Goal: Task Accomplishment & Management: Complete application form

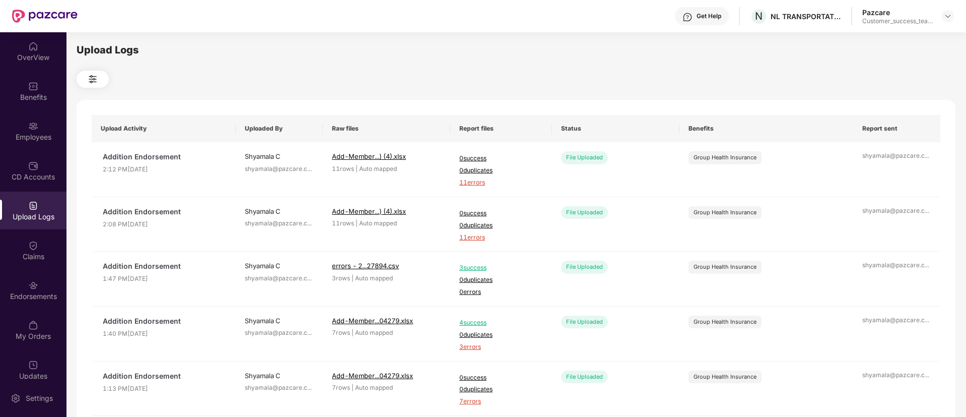
click at [395, 77] on div at bounding box center [516, 79] width 879 height 17
click at [476, 183] on span "11 errors" at bounding box center [501, 183] width 84 height 10
click at [19, 132] on div "Employees" at bounding box center [33, 137] width 66 height 10
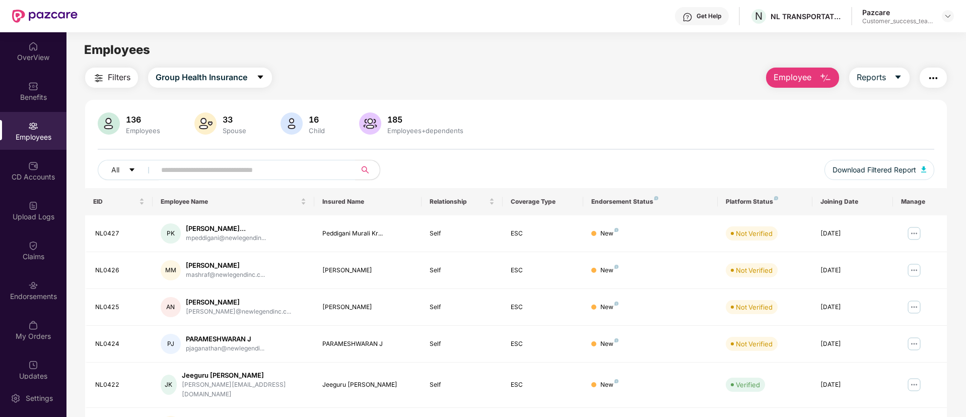
click at [808, 77] on span "Employee" at bounding box center [793, 77] width 38 height 13
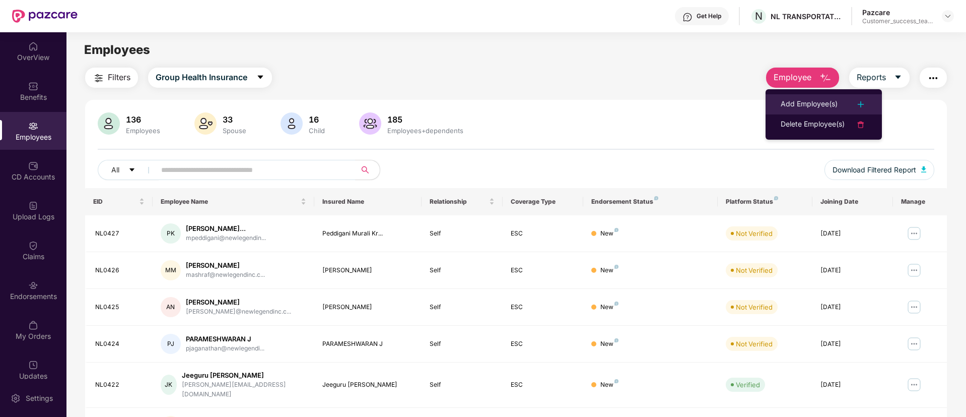
click at [803, 104] on div "Add Employee(s)" at bounding box center [809, 104] width 57 height 12
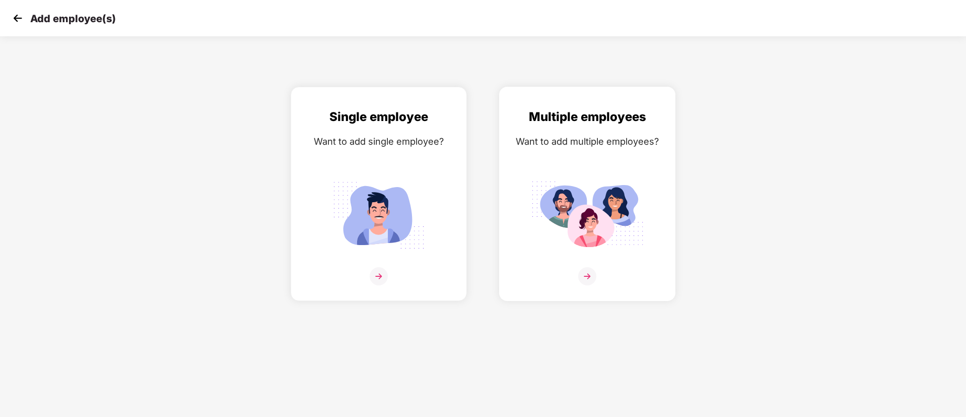
click at [592, 276] on img at bounding box center [587, 276] width 18 height 18
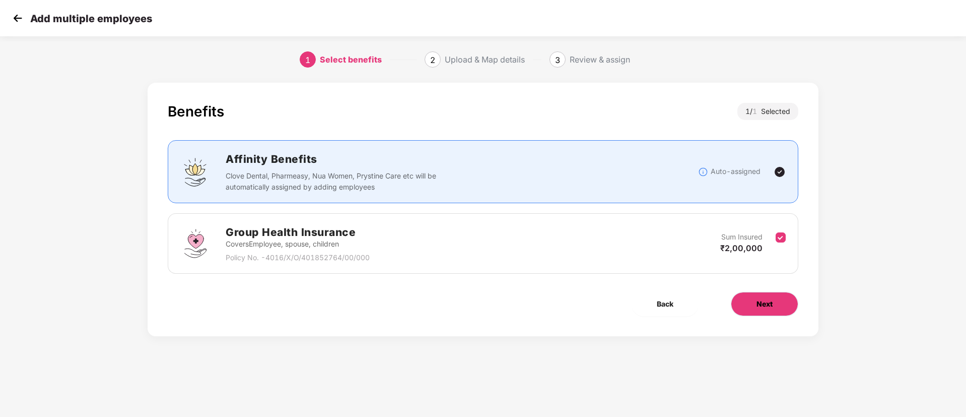
click at [753, 300] on button "Next" at bounding box center [764, 304] width 67 height 24
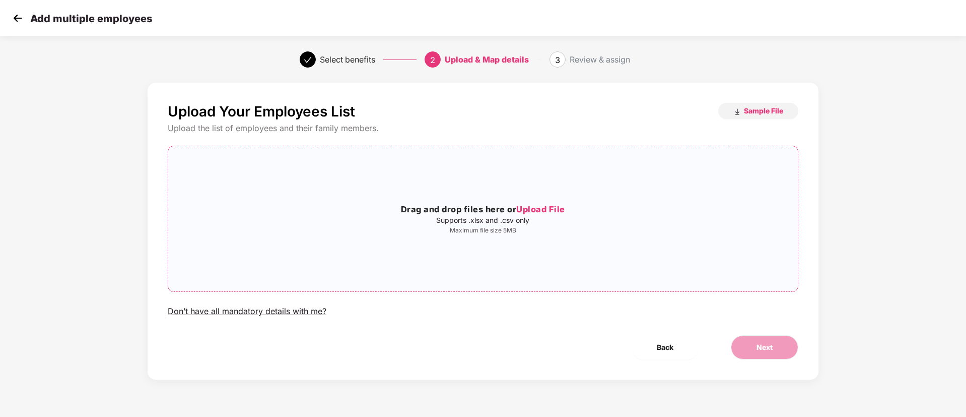
click at [545, 208] on span "Upload File" at bounding box center [540, 209] width 49 height 10
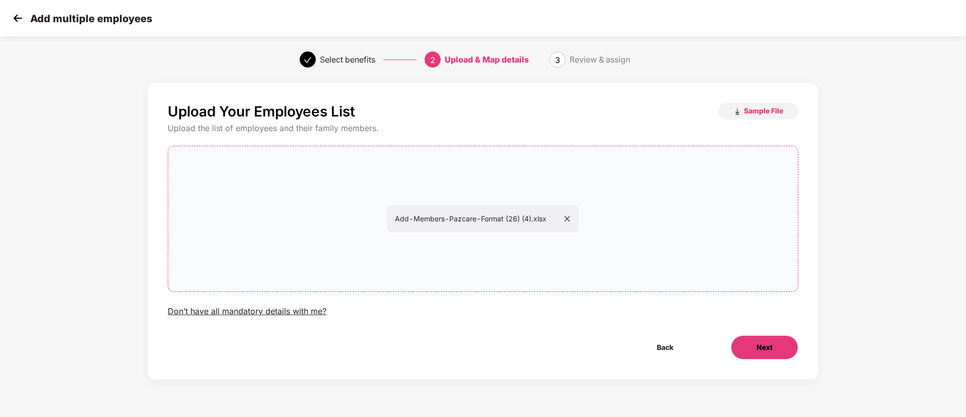
click at [765, 347] on span "Next" at bounding box center [765, 347] width 16 height 11
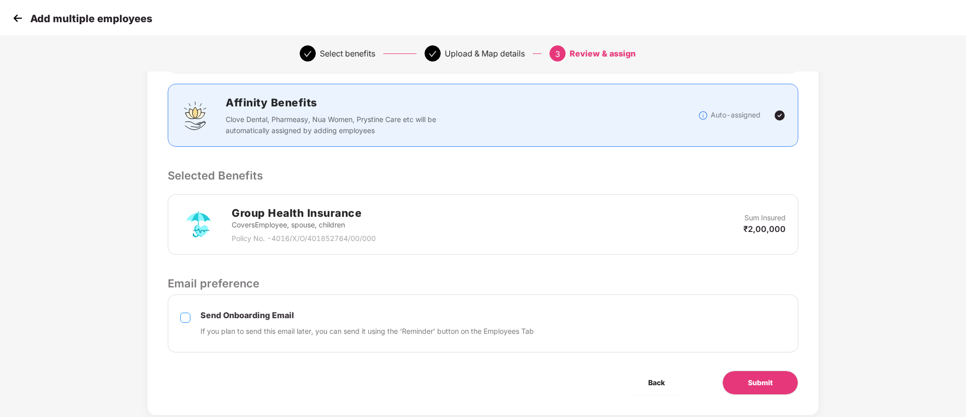
scroll to position [145, 0]
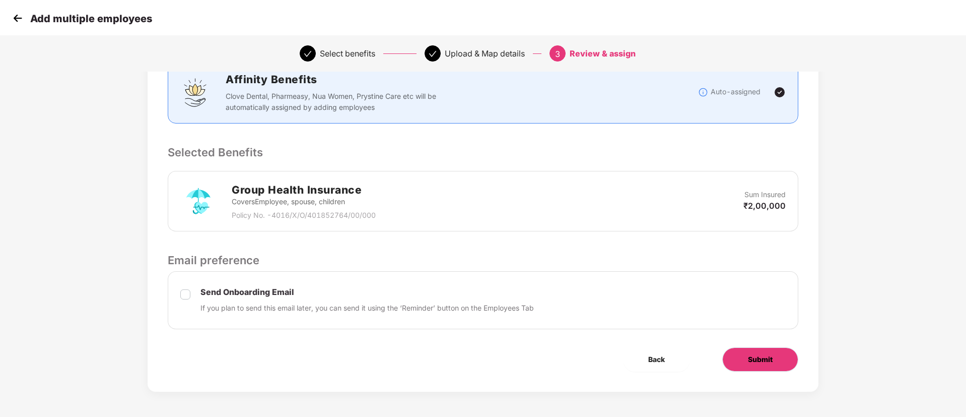
click at [757, 358] on span "Submit" at bounding box center [760, 359] width 25 height 11
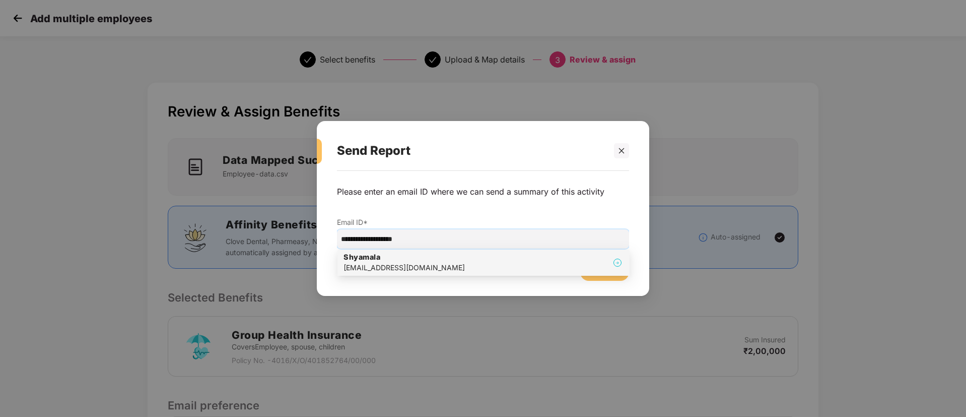
click at [451, 259] on div "[PERSON_NAME] [PERSON_NAME][EMAIL_ADDRESS][DOMAIN_NAME]" at bounding box center [484, 262] width 280 height 21
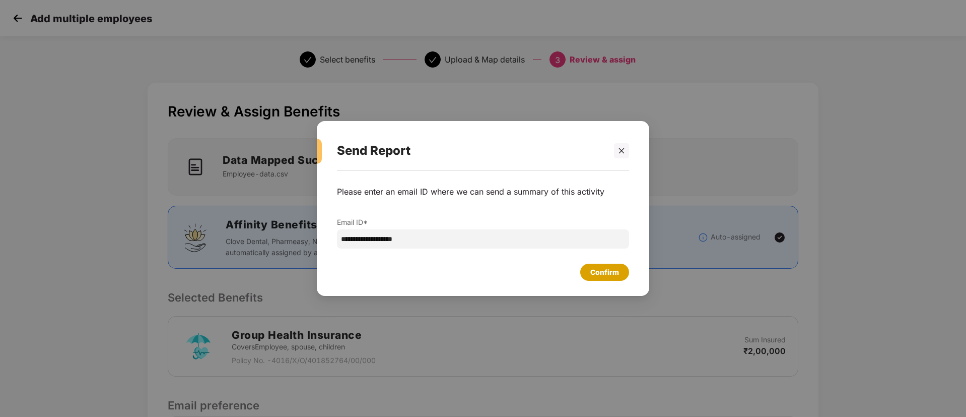
click at [618, 269] on div "Confirm" at bounding box center [604, 271] width 29 height 11
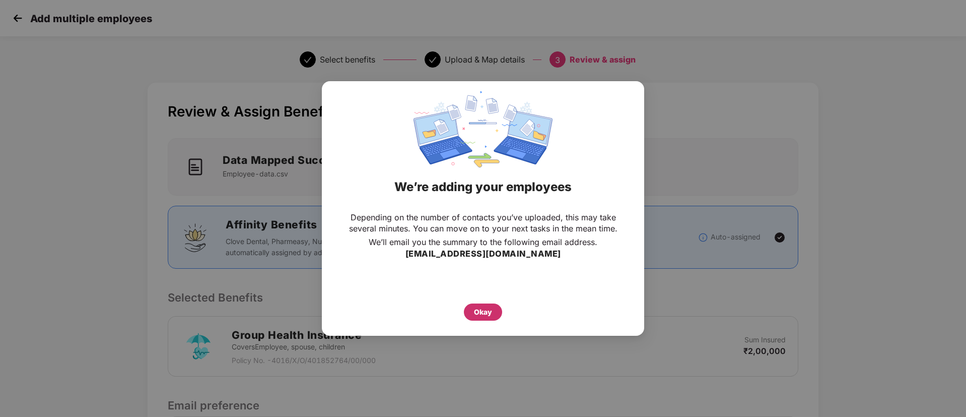
click at [487, 309] on div "Okay" at bounding box center [483, 311] width 18 height 11
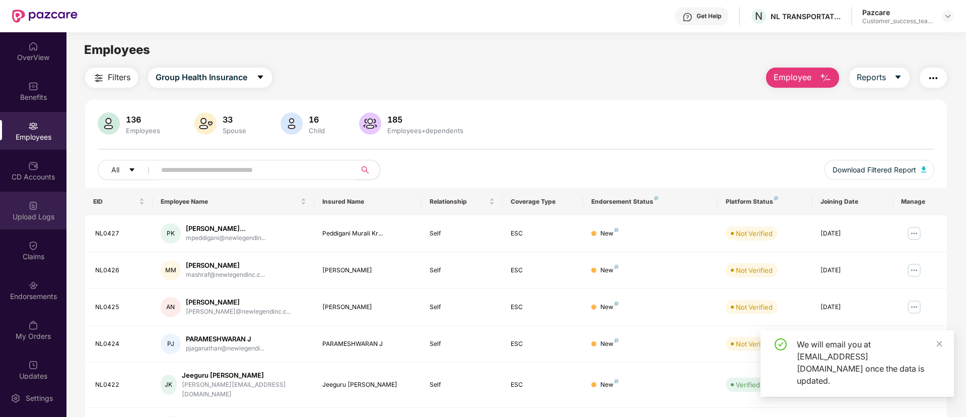
click at [32, 212] on div "Upload Logs" at bounding box center [33, 217] width 66 height 10
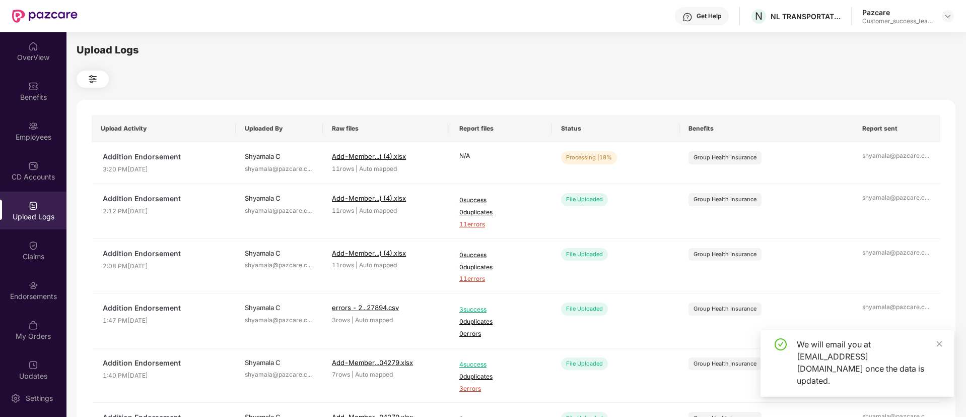
click at [945, 354] on div "We will email you at [EMAIL_ADDRESS][DOMAIN_NAME] once the data is updated." at bounding box center [857, 363] width 193 height 66
click at [934, 355] on div "We will email you at [EMAIL_ADDRESS][DOMAIN_NAME] once the data is updated." at bounding box center [869, 362] width 145 height 48
click at [899, 157] on span "Refresh" at bounding box center [896, 160] width 29 height 13
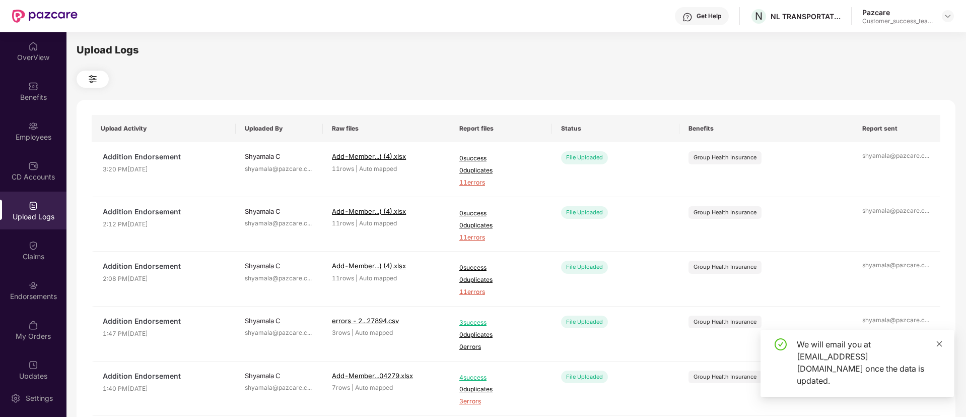
click at [937, 346] on icon "close" at bounding box center [940, 344] width 6 height 6
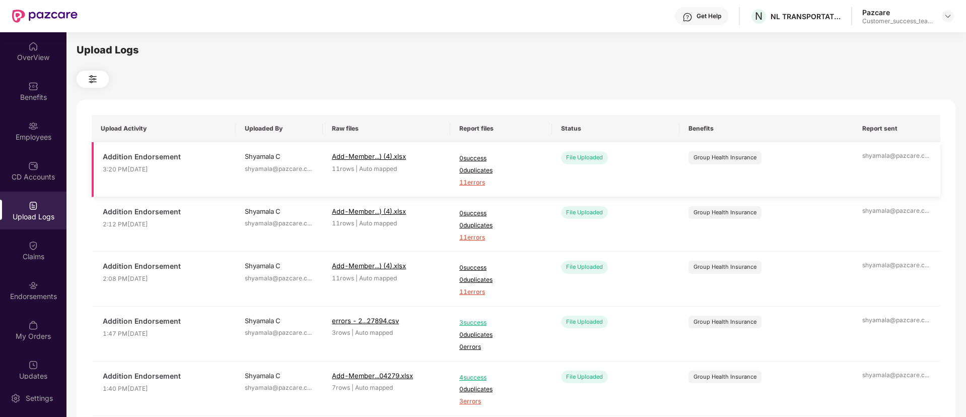
click at [484, 181] on span "11 errors" at bounding box center [501, 183] width 84 height 10
click at [36, 137] on div "Employees" at bounding box center [33, 137] width 66 height 10
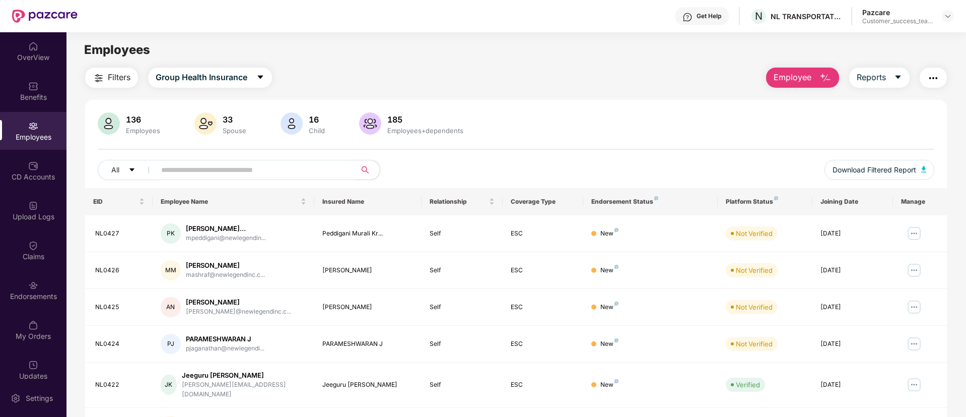
click at [790, 79] on span "Employee" at bounding box center [793, 77] width 38 height 13
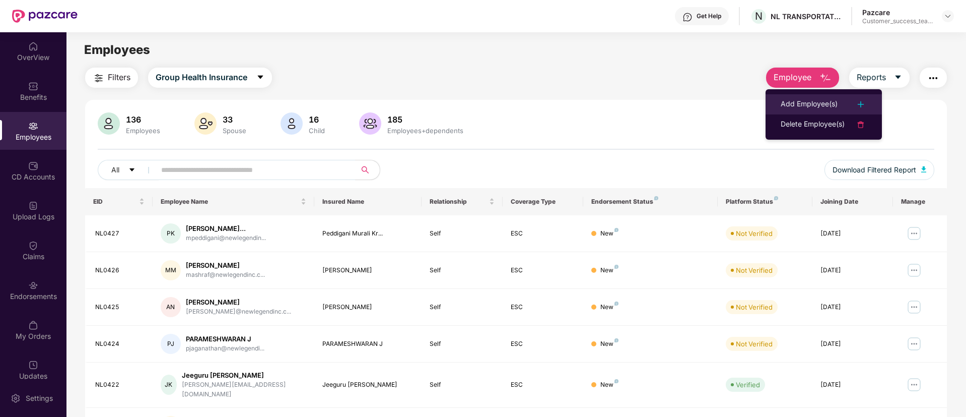
click at [802, 102] on div "Add Employee(s)" at bounding box center [809, 104] width 57 height 12
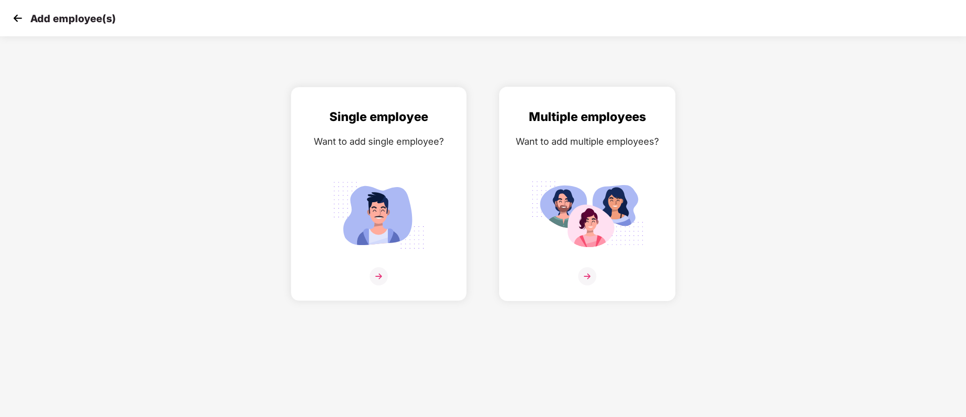
click at [590, 273] on img at bounding box center [587, 276] width 18 height 18
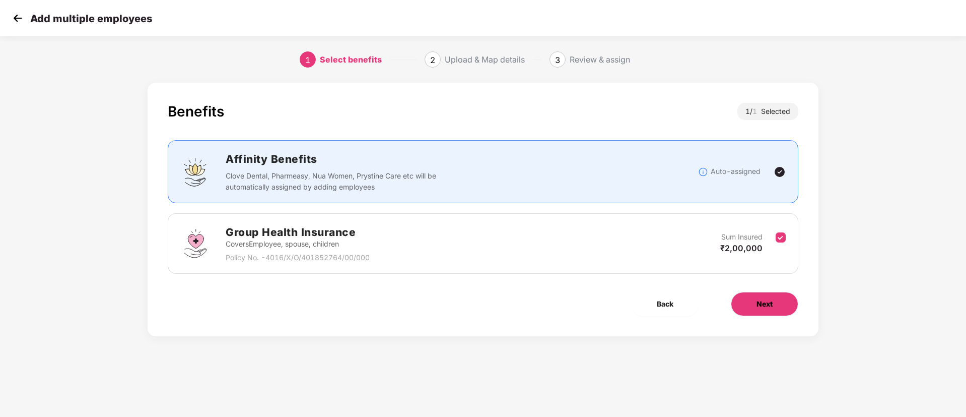
click at [775, 304] on button "Next" at bounding box center [764, 304] width 67 height 24
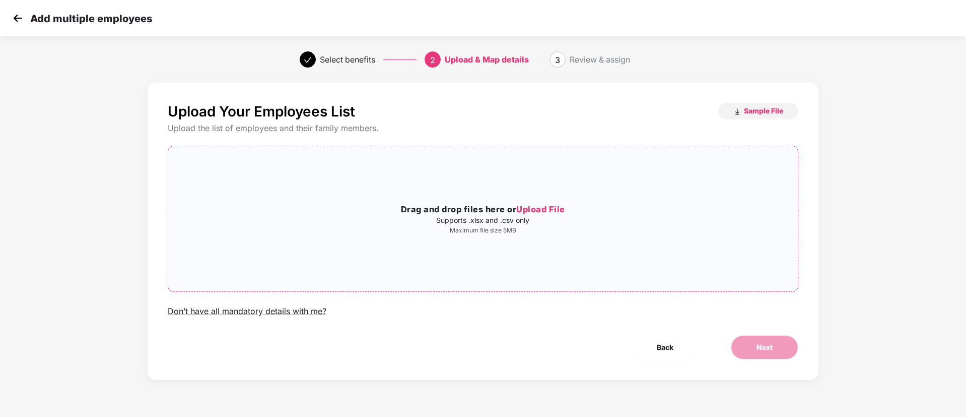
click at [545, 209] on span "Upload File" at bounding box center [540, 209] width 49 height 10
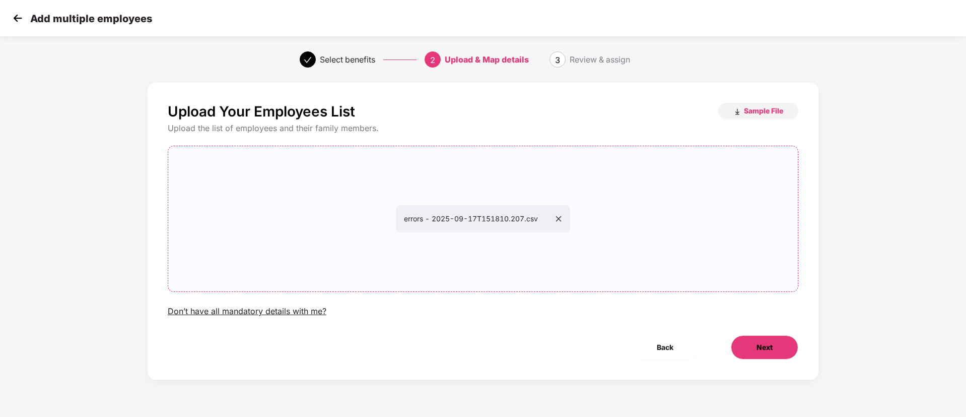
click at [773, 347] on button "Next" at bounding box center [764, 347] width 67 height 24
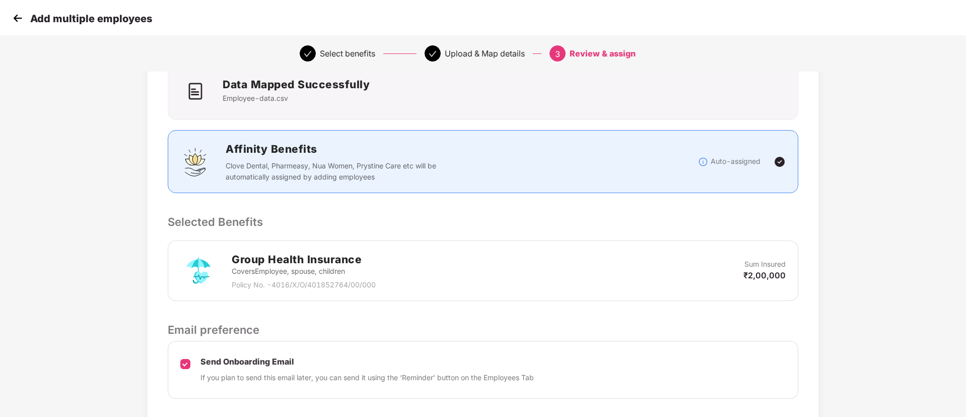
scroll to position [145, 0]
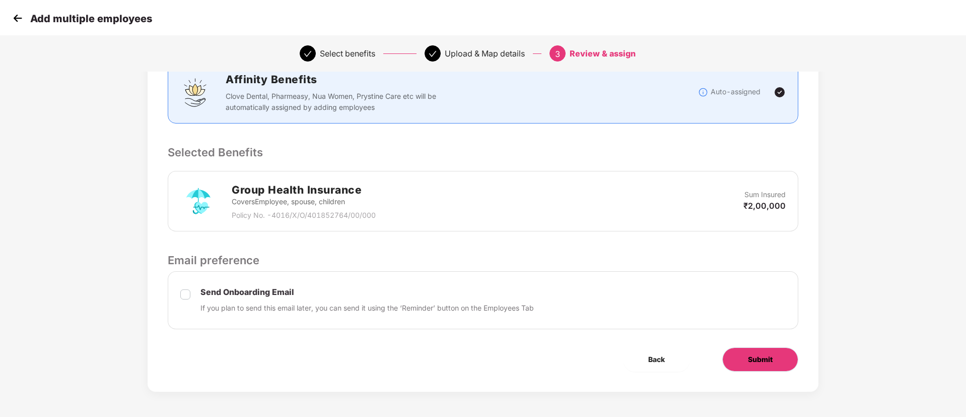
click at [752, 357] on span "Submit" at bounding box center [760, 359] width 25 height 11
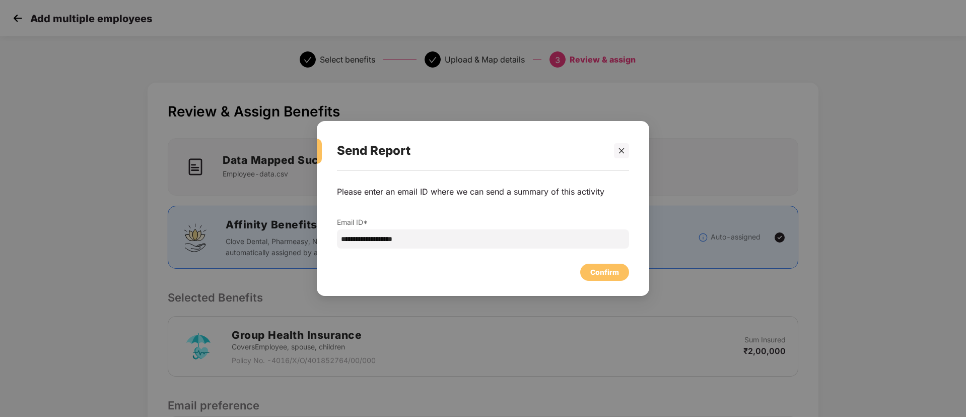
click at [422, 248] on div "**********" at bounding box center [483, 217] width 292 height 83
click at [590, 280] on div "Confirm" at bounding box center [604, 271] width 49 height 17
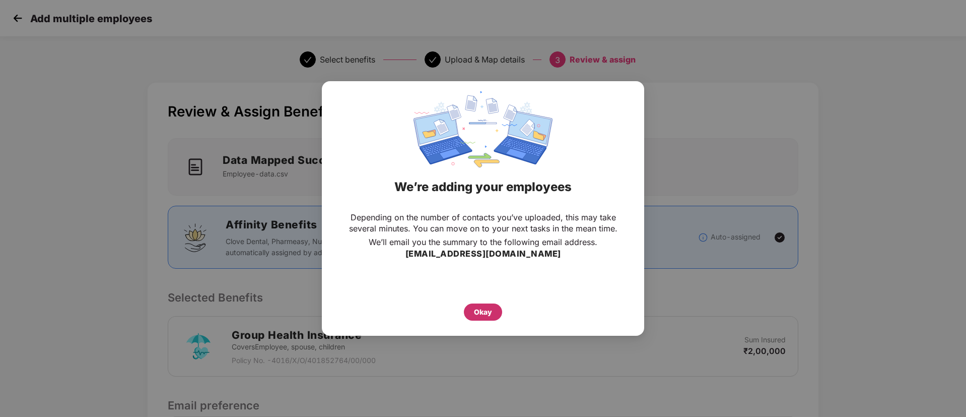
click at [490, 317] on div "Okay" at bounding box center [483, 311] width 38 height 17
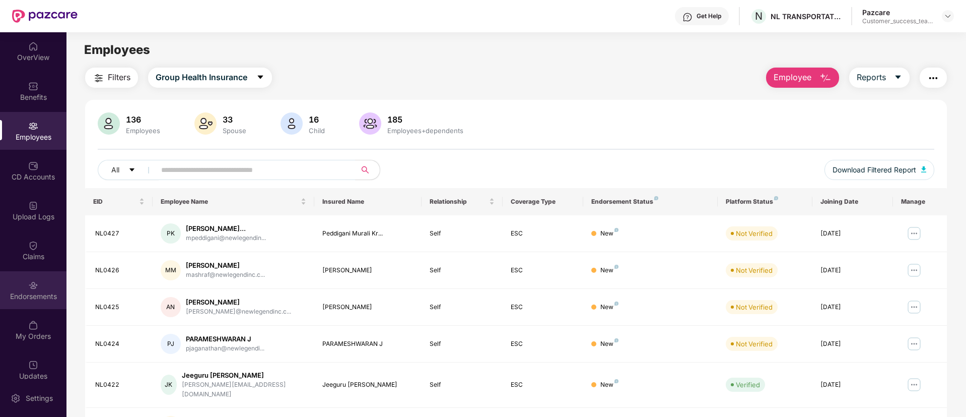
click at [37, 305] on div "Endorsements" at bounding box center [33, 290] width 66 height 38
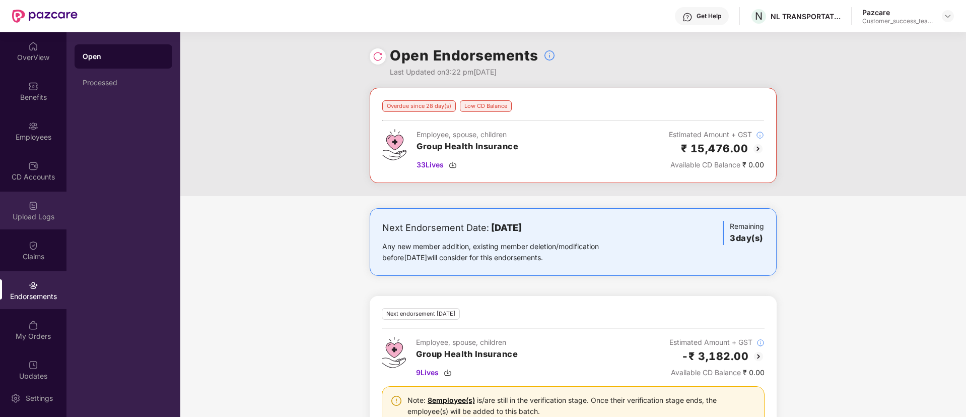
click at [37, 218] on div "Upload Logs" at bounding box center [33, 217] width 66 height 10
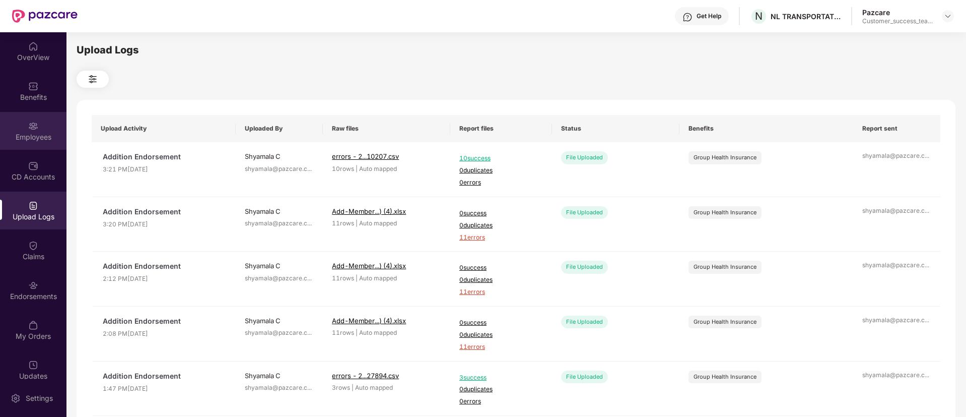
click at [33, 137] on div "Employees" at bounding box center [33, 137] width 66 height 10
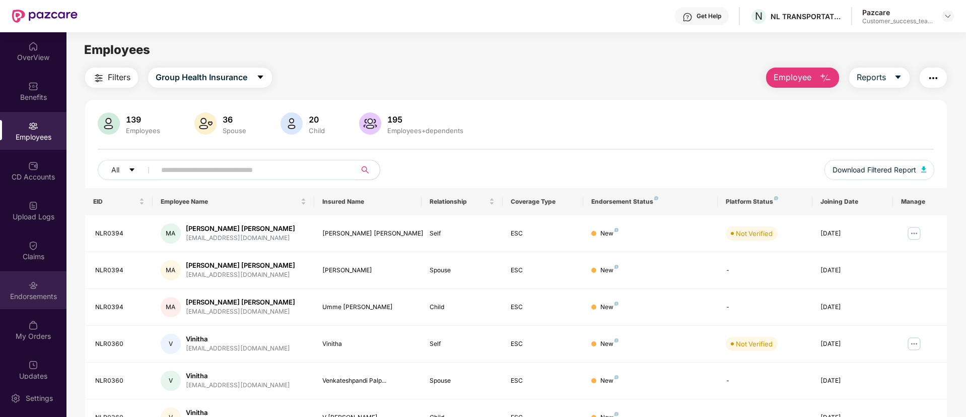
click at [8, 287] on div "Endorsements" at bounding box center [33, 290] width 66 height 38
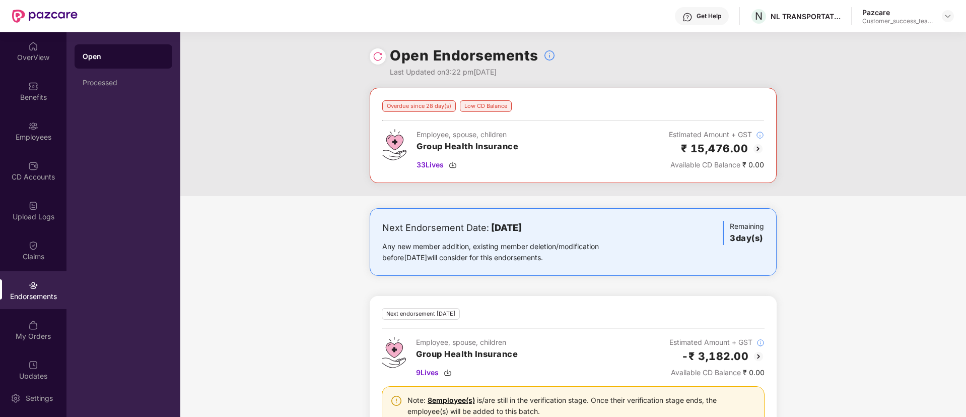
click at [373, 59] on img at bounding box center [378, 56] width 10 height 10
click at [46, 132] on div "Employees" at bounding box center [33, 137] width 66 height 10
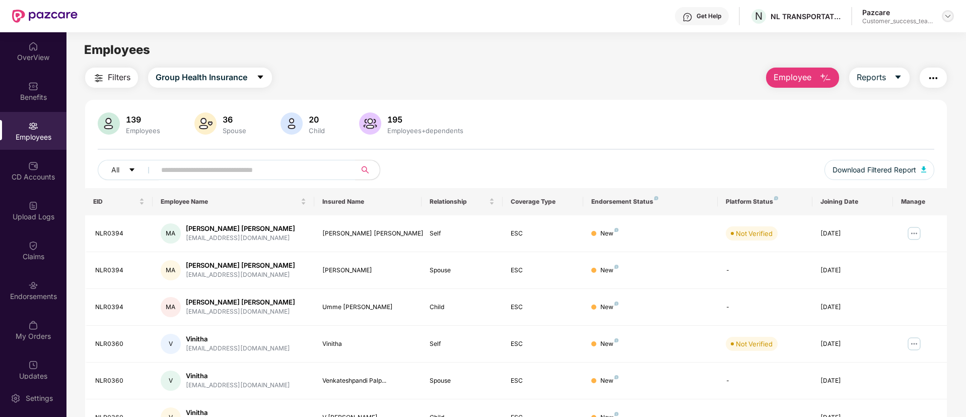
click at [942, 16] on div at bounding box center [948, 16] width 12 height 12
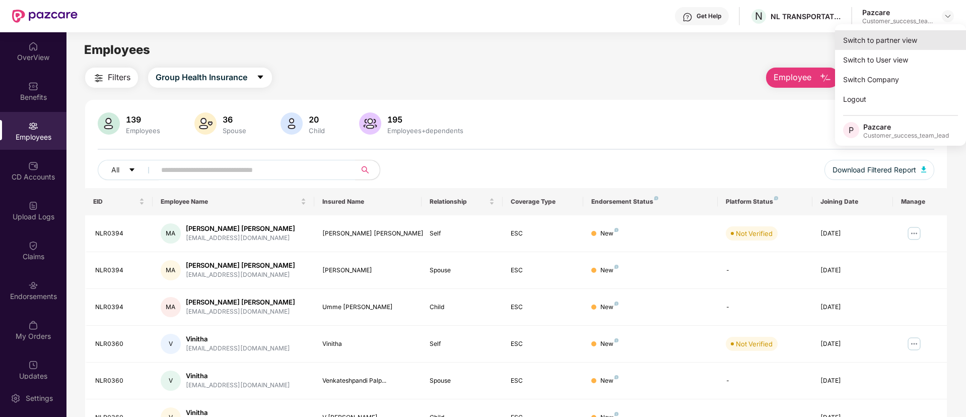
click at [939, 35] on div "Switch to partner view" at bounding box center [900, 40] width 131 height 20
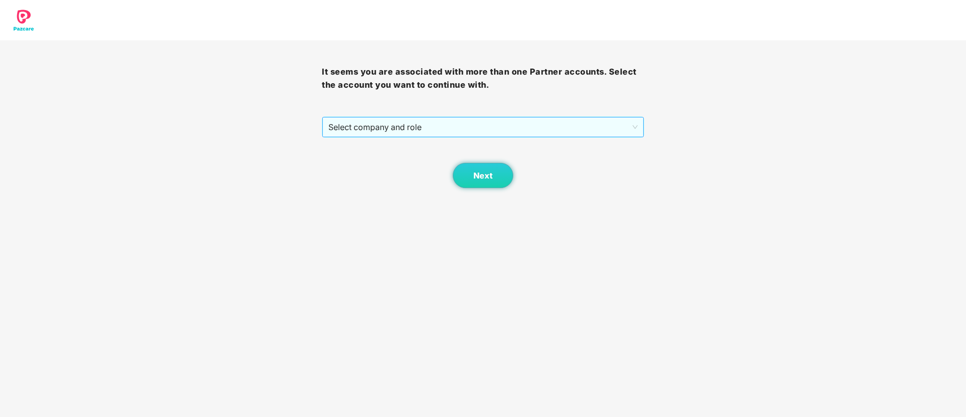
click at [525, 125] on span "Select company and role" at bounding box center [482, 126] width 309 height 19
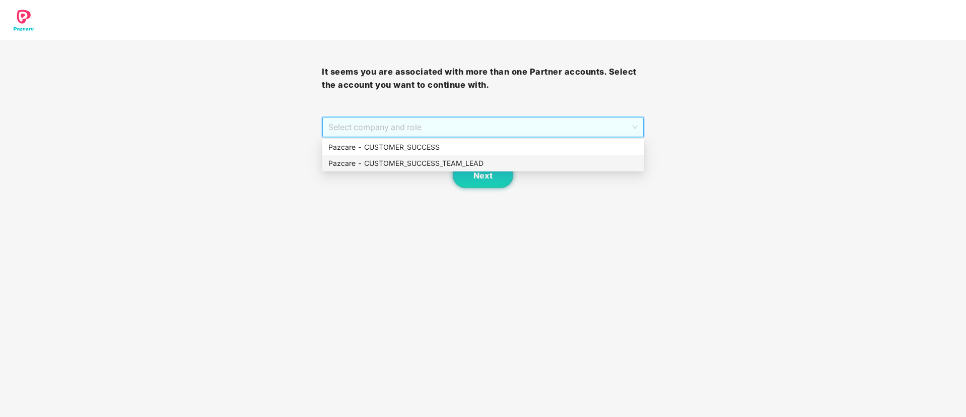
click at [482, 165] on div "Pazcare - CUSTOMER_SUCCESS_TEAM_LEAD" at bounding box center [483, 163] width 310 height 11
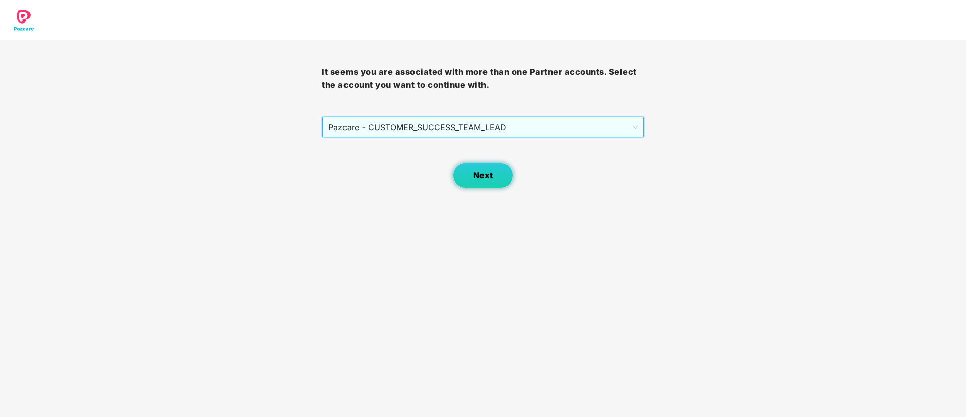
click at [483, 176] on span "Next" at bounding box center [483, 176] width 19 height 10
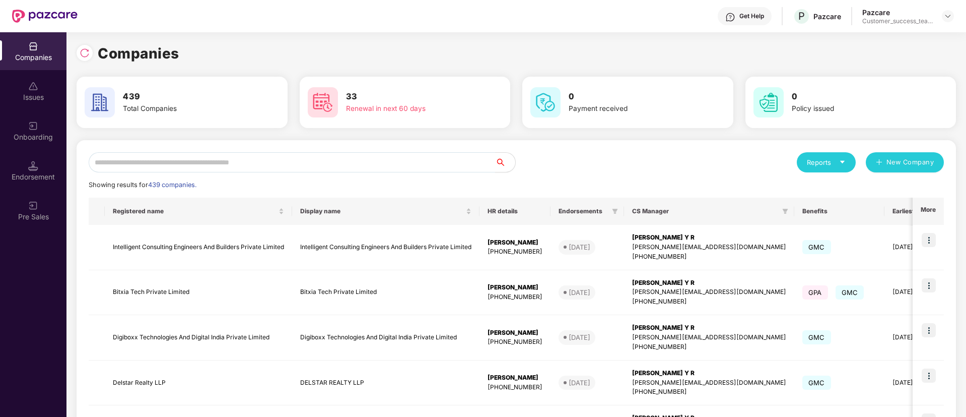
click at [472, 155] on input "text" at bounding box center [292, 162] width 407 height 20
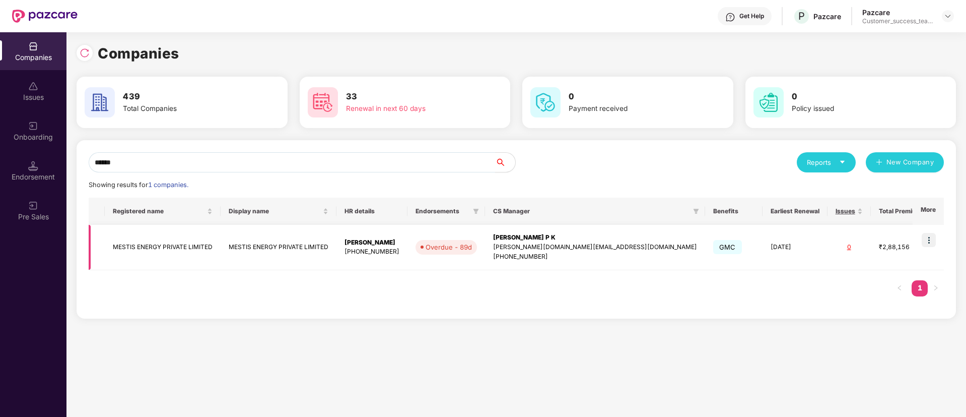
type input "******"
click at [927, 239] on img at bounding box center [929, 240] width 14 height 14
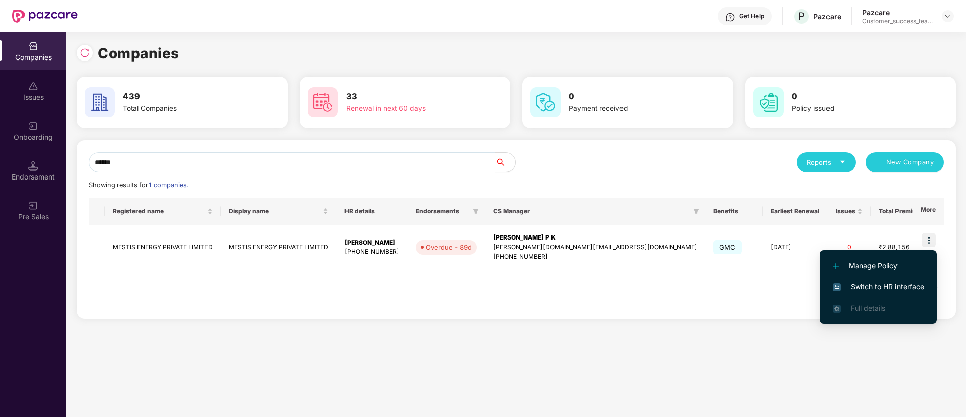
click at [927, 284] on li "Switch to HR interface" at bounding box center [878, 286] width 117 height 21
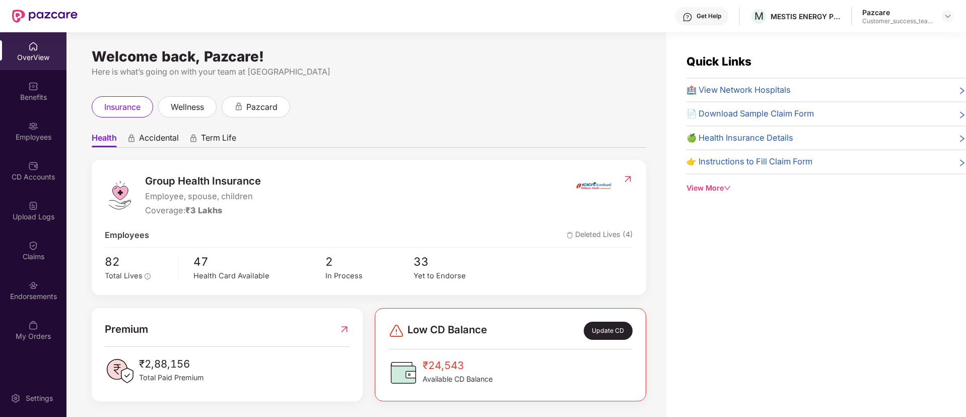
click at [38, 289] on div "Endorsements" at bounding box center [33, 290] width 66 height 38
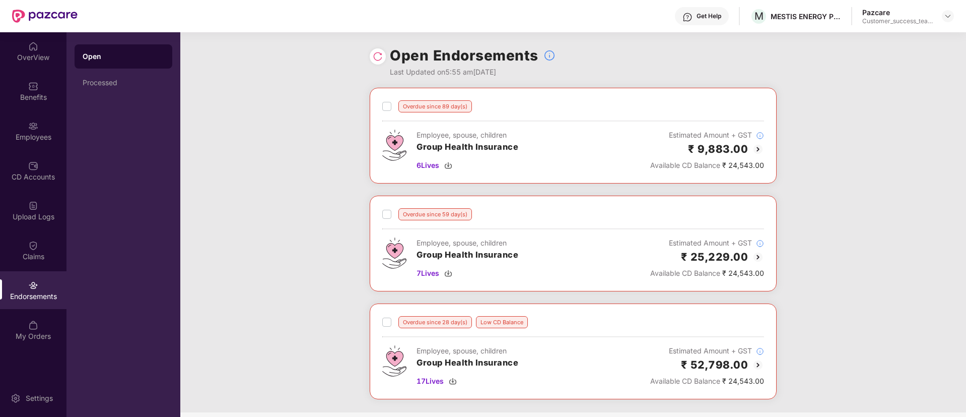
click at [759, 148] on img at bounding box center [758, 149] width 12 height 12
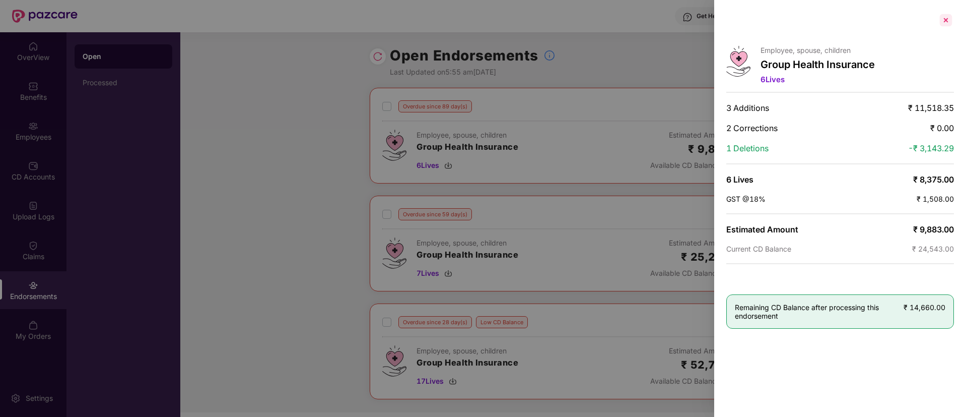
click at [949, 21] on div at bounding box center [946, 20] width 16 height 16
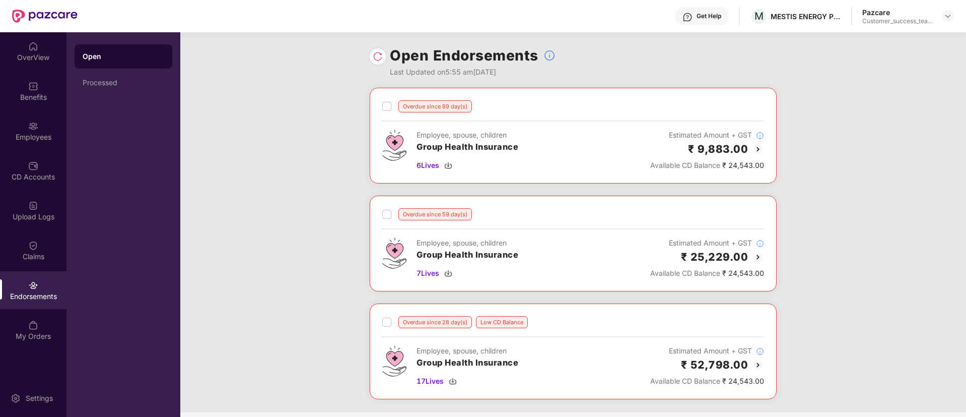
click at [32, 143] on div "Employees" at bounding box center [33, 131] width 66 height 38
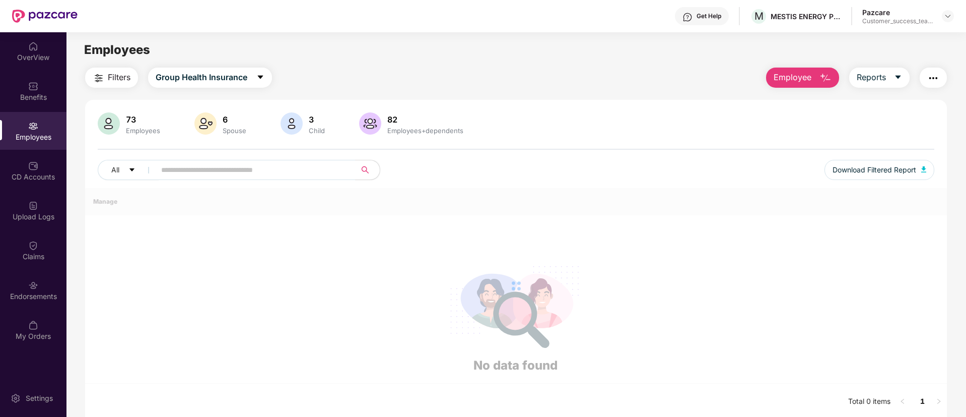
click at [29, 126] on img at bounding box center [33, 126] width 10 height 10
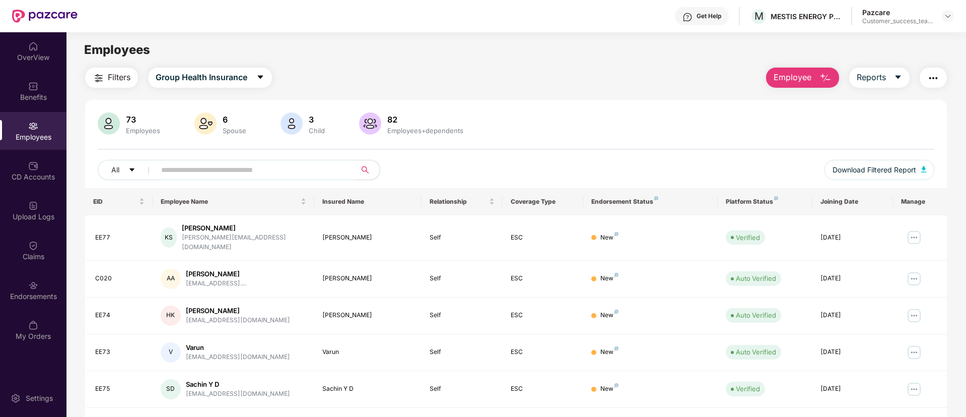
click at [256, 167] on input "text" at bounding box center [251, 169] width 181 height 15
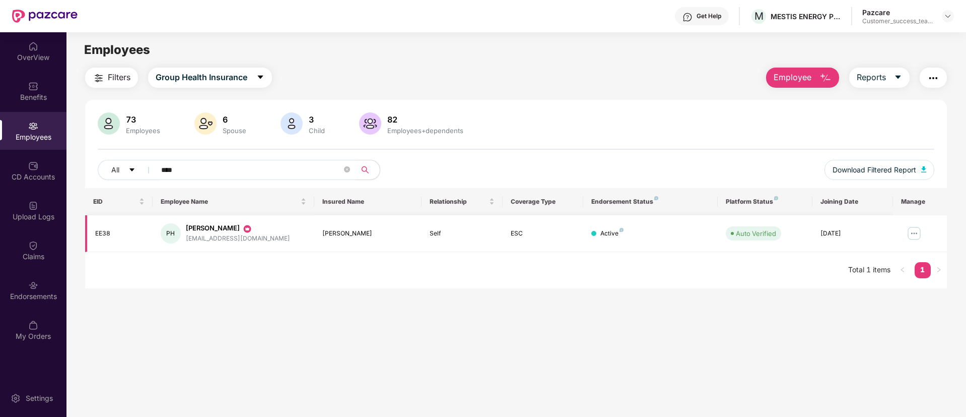
type input "****"
click at [920, 229] on img at bounding box center [914, 233] width 16 height 16
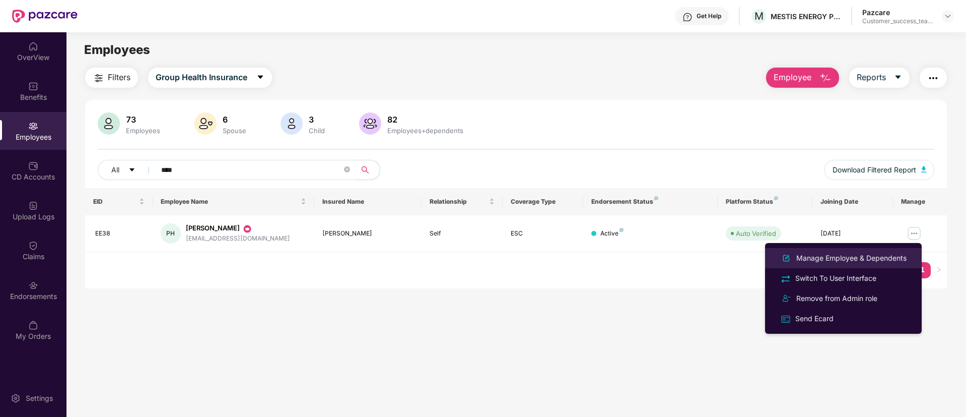
click at [894, 255] on div "Manage Employee & Dependents" at bounding box center [851, 257] width 114 height 11
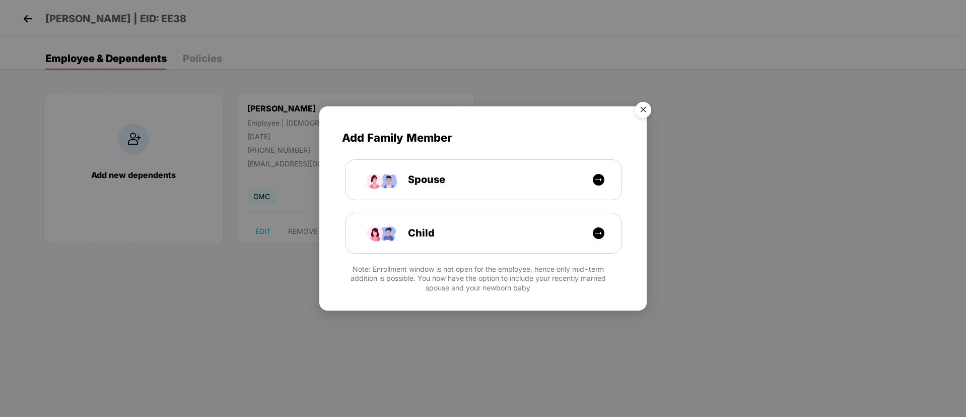
click at [650, 112] on img "Close" at bounding box center [643, 111] width 28 height 28
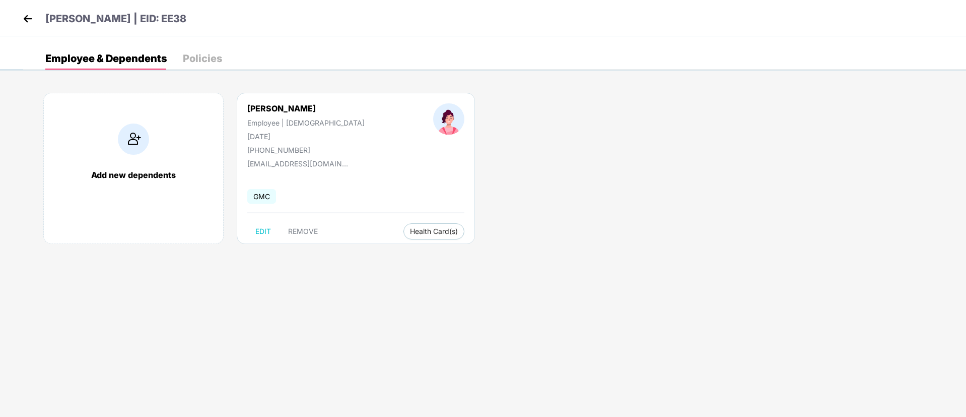
click at [28, 17] on img at bounding box center [27, 18] width 15 height 15
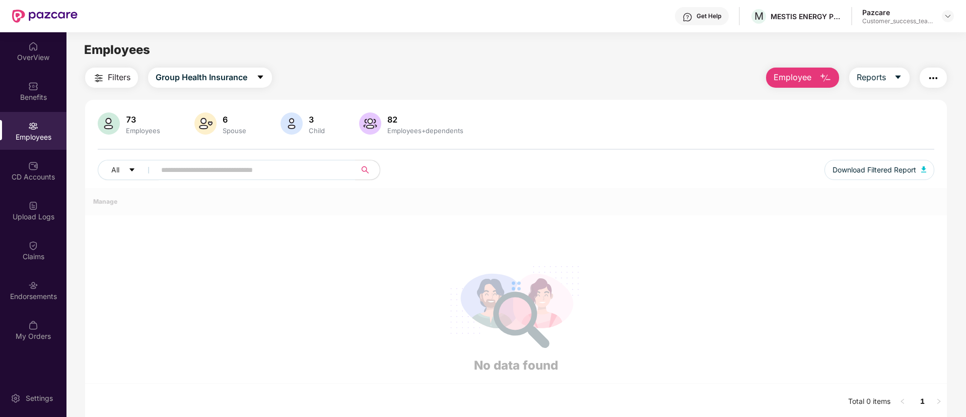
click at [43, 249] on div "Claims" at bounding box center [33, 250] width 66 height 38
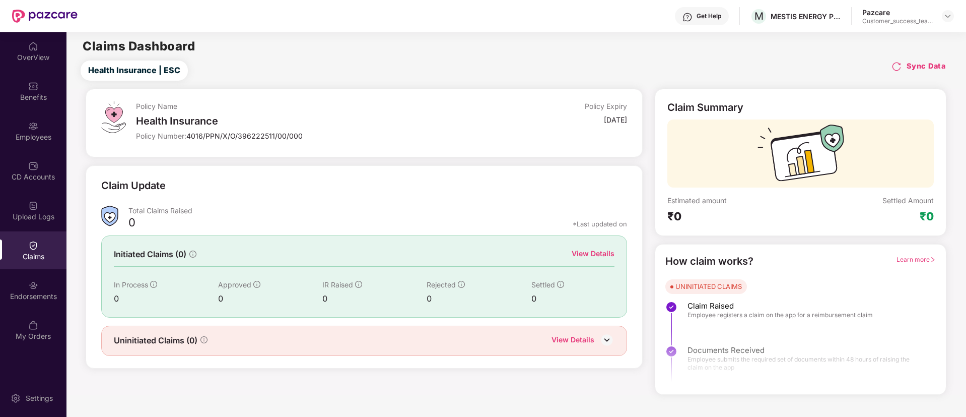
click at [43, 294] on div "Endorsements" at bounding box center [33, 296] width 66 height 10
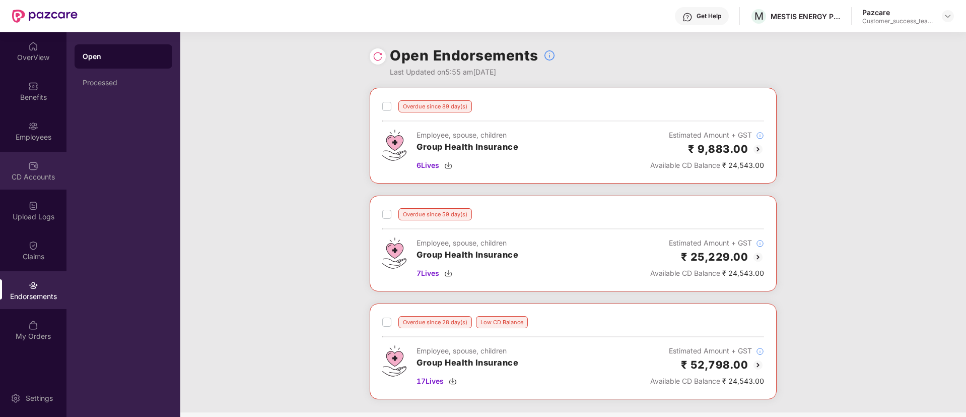
click at [34, 177] on div "CD Accounts" at bounding box center [33, 177] width 66 height 10
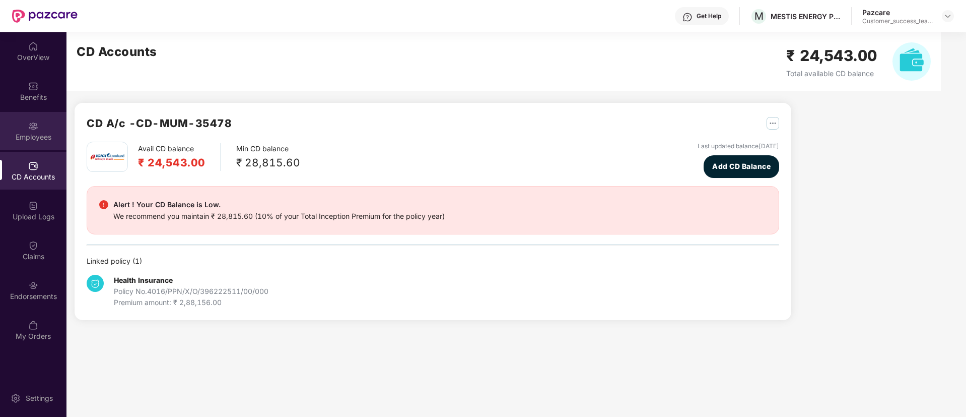
drag, startPoint x: 37, startPoint y: 142, endPoint x: 33, endPoint y: 149, distance: 8.6
click at [33, 149] on div "Employees" at bounding box center [33, 131] width 66 height 38
